Goal: Task Accomplishment & Management: Complete application form

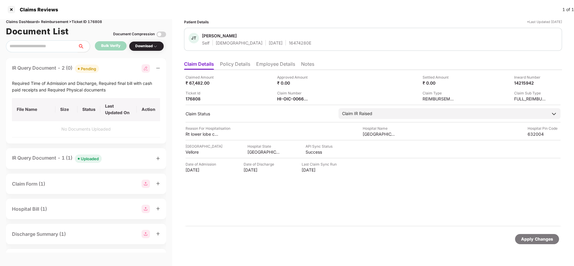
click at [87, 159] on div "Uploaded" at bounding box center [90, 159] width 18 height 6
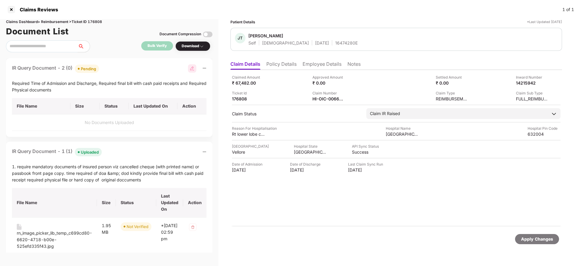
scroll to position [45, 0]
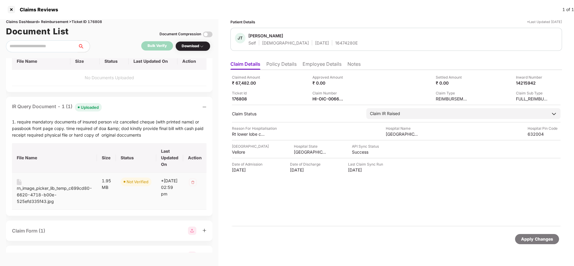
click at [43, 195] on div "rn_image_picker_lib_temp_c699cd80-6620-4718-b00e-525efd335f43.jpg" at bounding box center [54, 195] width 75 height 20
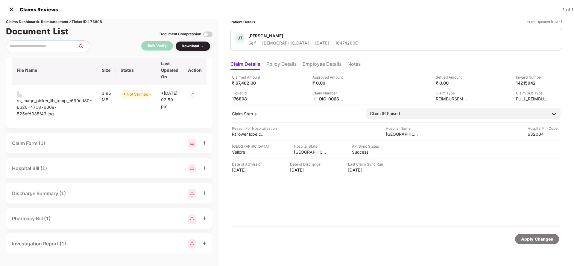
scroll to position [180, 0]
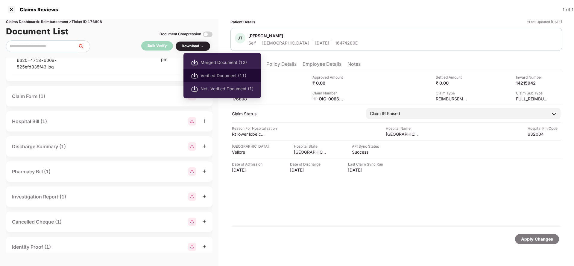
click at [225, 77] on span "Verified Document (11)" at bounding box center [227, 75] width 53 height 7
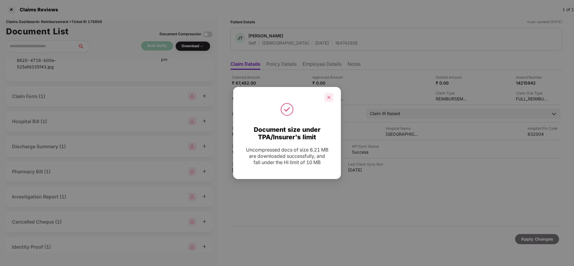
click at [329, 96] on icon "close" at bounding box center [329, 98] width 4 height 4
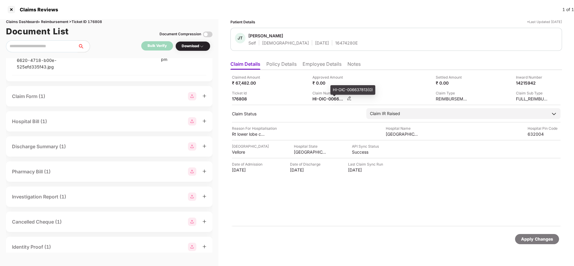
click at [329, 99] on div "HI-OIC-006637813(0)" at bounding box center [329, 99] width 33 height 6
click at [330, 99] on div "HI-OIC-006637813(0)" at bounding box center [329, 99] width 33 height 6
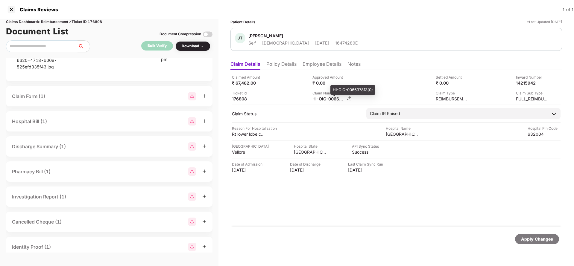
click at [330, 99] on div "HI-OIC-006637813(0)" at bounding box center [329, 99] width 33 height 6
copy div
click at [335, 42] on div "16474280E" at bounding box center [346, 43] width 22 height 6
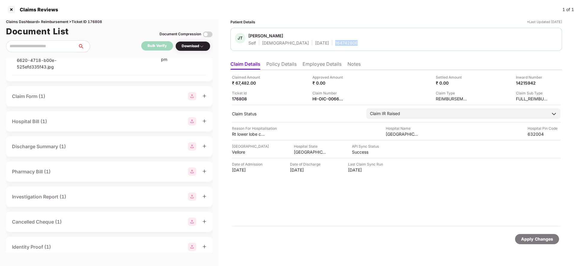
copy div "16474280E"
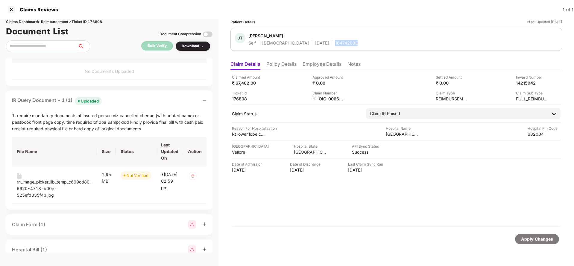
scroll to position [0, 0]
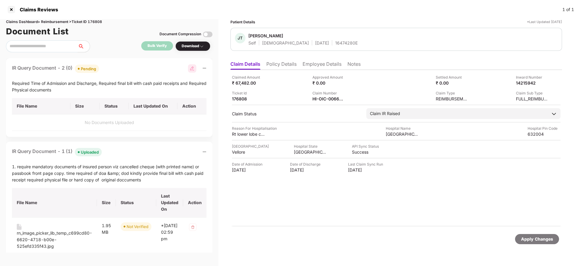
click at [536, 238] on div "Apply Changes" at bounding box center [537, 239] width 32 height 7
click at [98, 22] on div "Claims Dashboard > Reimbursement > Ticket ID 176808" at bounding box center [109, 22] width 207 height 6
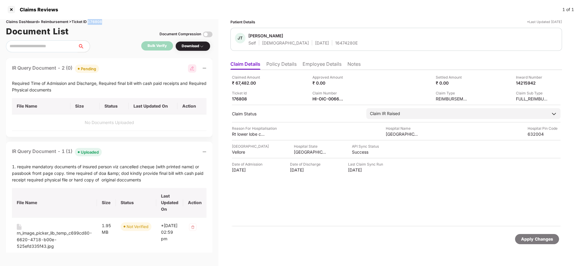
copy div "176808"
click at [542, 239] on div "Apply Changes" at bounding box center [537, 239] width 32 height 7
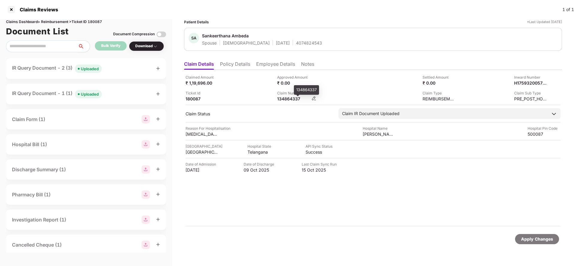
click at [286, 99] on div "134864337" at bounding box center [293, 99] width 33 height 6
copy div
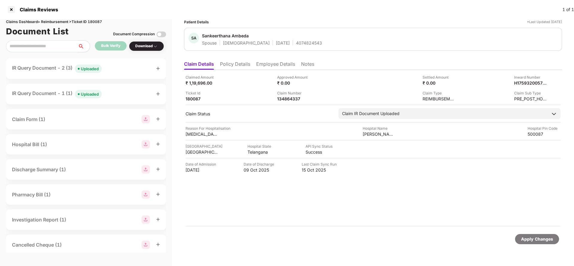
click at [97, 71] on div "Uploaded" at bounding box center [90, 69] width 18 height 6
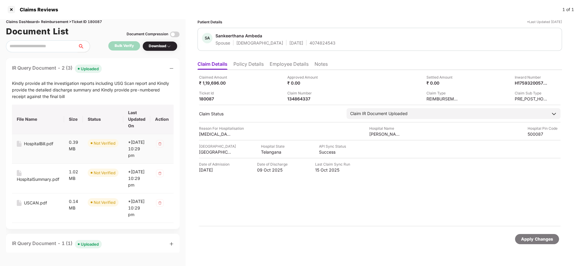
click at [32, 144] on div "HospitalBill.pdf" at bounding box center [38, 144] width 29 height 7
click at [31, 183] on div "HospitalSummary.pdf" at bounding box center [38, 179] width 43 height 7
click at [31, 207] on div "USCAN.pdf" at bounding box center [35, 203] width 23 height 7
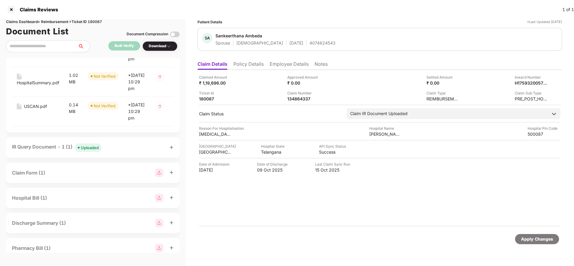
scroll to position [135, 0]
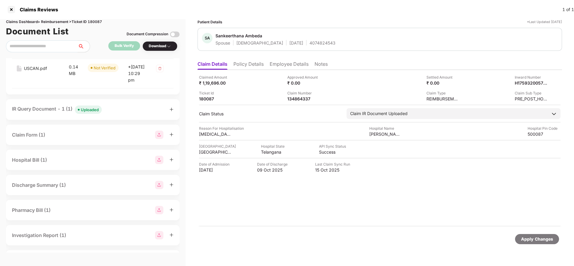
click at [84, 113] on div "Uploaded" at bounding box center [90, 110] width 18 height 6
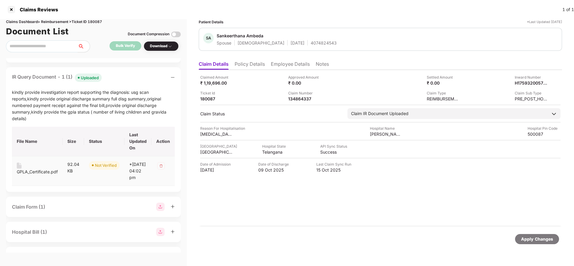
scroll to position [180, 0]
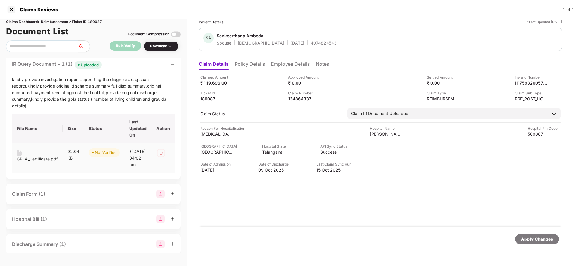
click at [28, 163] on div "GPLA_Certificate.pdf" at bounding box center [37, 159] width 41 height 7
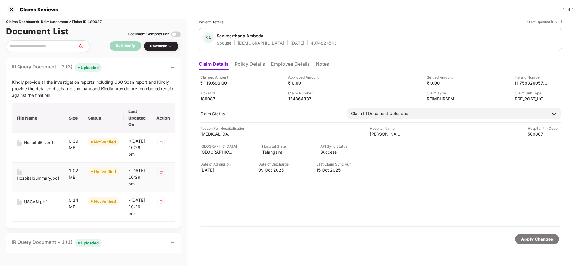
scroll to position [0, 0]
click at [294, 99] on div "134864337" at bounding box center [304, 99] width 33 height 6
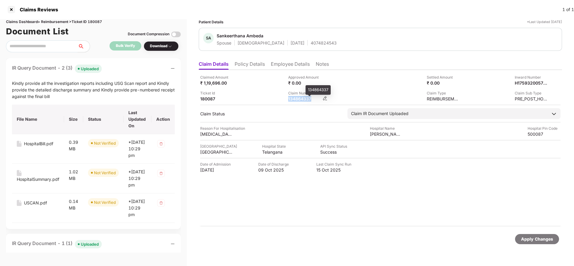
click at [294, 99] on div "134864337" at bounding box center [304, 99] width 33 height 6
copy div "134864337"
click at [313, 46] on div "SA Sankeerthana Ambeda Spouse Female 23 Jan 1998 4074824543" at bounding box center [380, 39] width 363 height 23
copy div "4074824543"
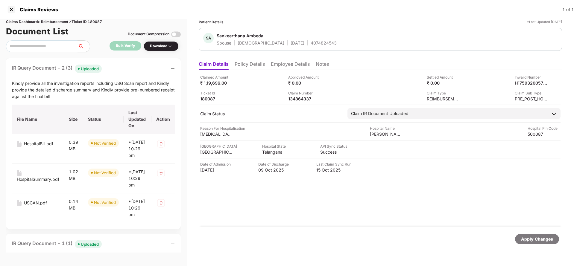
click at [293, 70] on div "Claimed Amount ₹ 1,19,696.00 Approved Amount ₹ 0.00 Settled Amount ₹ 0.00 Inwar…" at bounding box center [380, 148] width 363 height 157
click at [297, 65] on li "Employee Details" at bounding box center [290, 65] width 39 height 9
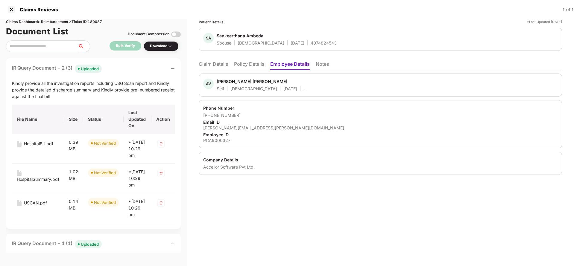
click at [208, 66] on li "Claim Details" at bounding box center [213, 65] width 29 height 9
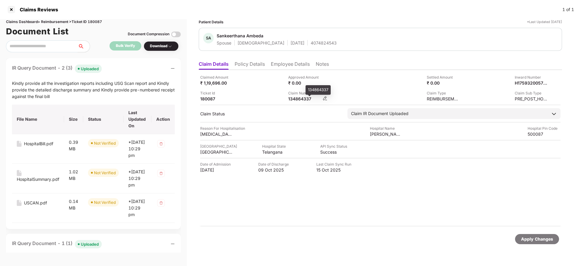
click at [298, 100] on div "134864337" at bounding box center [304, 99] width 33 height 6
copy div "134864337"
click at [531, 242] on div "Apply Changes" at bounding box center [537, 239] width 32 height 7
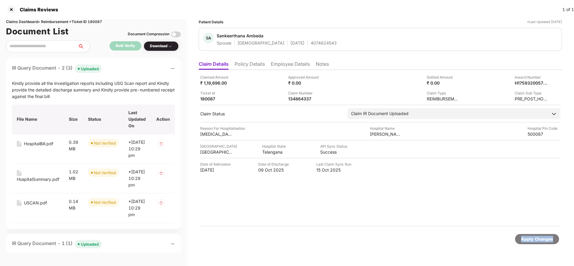
click at [531, 242] on div "Apply Changes" at bounding box center [537, 239] width 32 height 7
click at [93, 19] on div "Claims Dashboard > Reimbursement > Ticket ID 180087" at bounding box center [93, 22] width 175 height 6
copy div "180087"
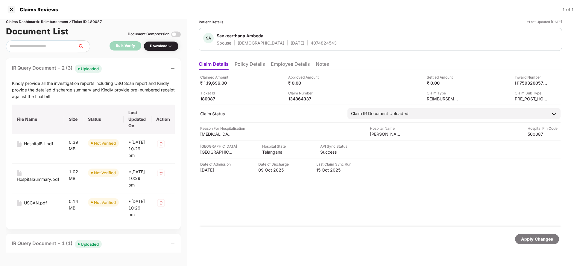
click at [548, 241] on div "Apply Changes" at bounding box center [537, 239] width 32 height 7
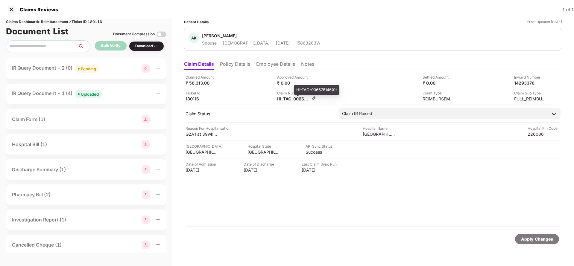
click at [295, 101] on div "HI-TAG-006676146(0)" at bounding box center [293, 99] width 33 height 6
copy div
click at [90, 66] on div "Pending" at bounding box center [88, 69] width 15 height 6
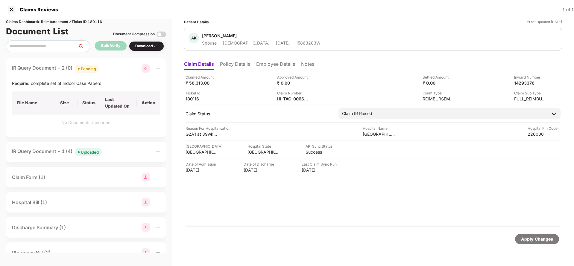
click at [287, 102] on div "Claimed Amount ₹ 56,313.00 Approved Amount ₹ 0.00 Settled Amount ₹ 0.00 Inward …" at bounding box center [373, 148] width 378 height 157
click at [287, 101] on div "HI-TAG-006676146(0)" at bounding box center [293, 99] width 33 height 6
copy div
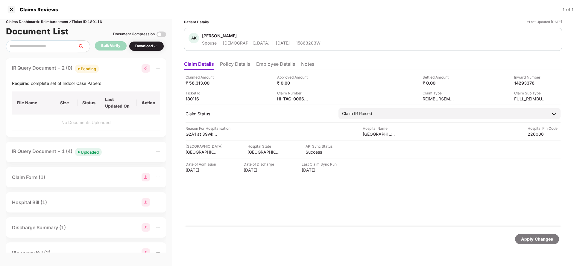
click at [37, 82] on div "Required complete set of Indoor Case Papers" at bounding box center [86, 83] width 148 height 7
copy div "Required complete set of Indoor Case Papers"
click at [534, 235] on div "Apply Changes" at bounding box center [537, 239] width 44 height 10
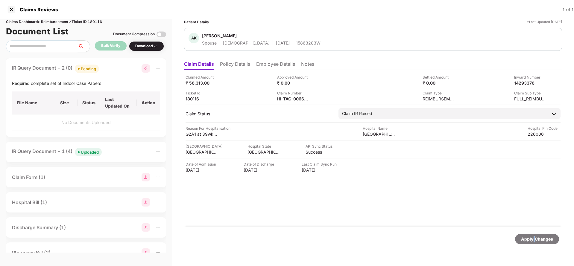
click at [534, 235] on div "Apply Changes" at bounding box center [537, 239] width 44 height 10
click at [93, 20] on div "Claims Dashboard > Reimbursement > Ticket ID 180116" at bounding box center [86, 22] width 160 height 6
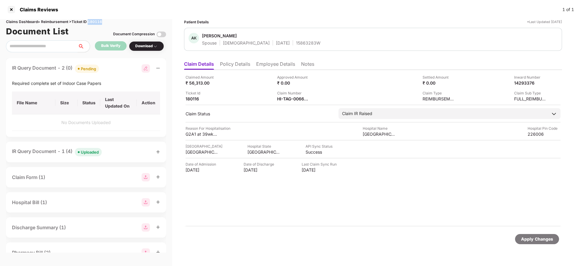
copy div "180116"
click at [520, 232] on div "Apply Changes" at bounding box center [373, 239] width 378 height 25
click at [536, 237] on div "Apply Changes" at bounding box center [537, 239] width 32 height 7
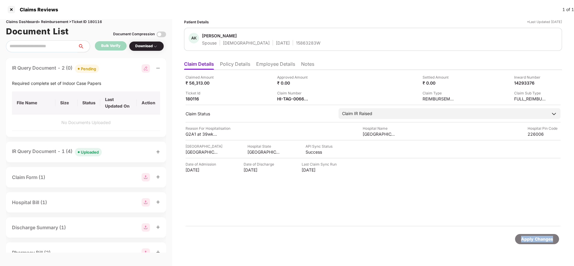
click at [536, 237] on div "Apply Changes" at bounding box center [537, 239] width 32 height 7
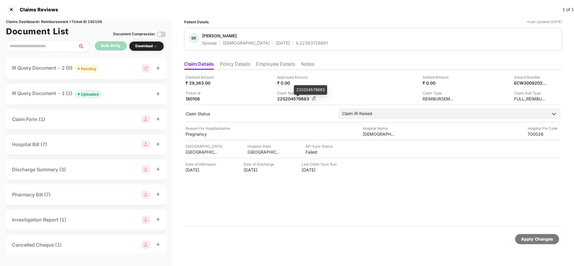
click at [297, 100] on div "220204579683" at bounding box center [293, 99] width 33 height 6
copy div
